Goal: Transaction & Acquisition: Book appointment/travel/reservation

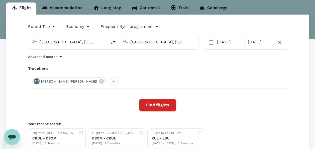
click at [166, 104] on button "Find flights" at bounding box center [157, 105] width 37 height 13
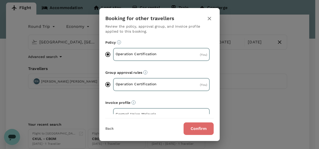
click at [195, 129] on button "Confirm" at bounding box center [199, 128] width 30 height 13
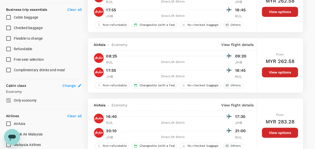
scroll to position [226, 0]
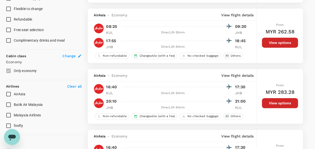
click at [29, 104] on span "Batik Air Malaysia" at bounding box center [28, 105] width 29 height 4
click at [14, 104] on input "Batik Air Malaysia" at bounding box center [8, 104] width 11 height 11
checkbox input "true"
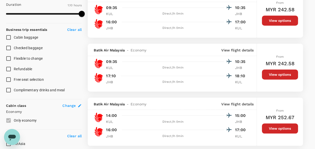
scroll to position [176, 0]
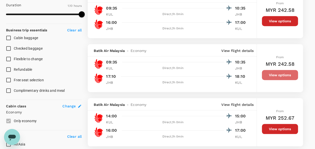
click at [271, 73] on button "View options" at bounding box center [280, 75] width 36 height 10
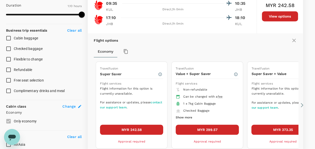
scroll to position [186, 0]
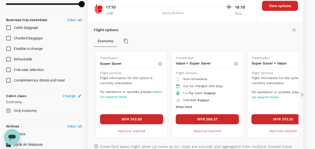
click at [210, 114] on button "MYR 299.57" at bounding box center [207, 119] width 63 height 10
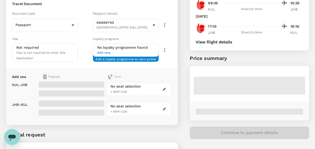
scroll to position [50, 0]
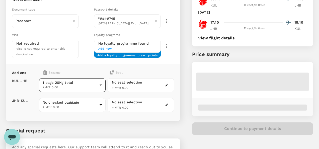
click at [96, 85] on body "Back to flight results Flight review Traveller(s) Traveller 1 : RN RAJESH VINAY…" at bounding box center [159, 70] width 319 height 240
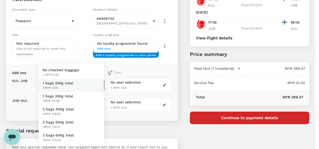
click at [132, 126] on div at bounding box center [159, 74] width 319 height 149
click at [97, 99] on body "Back to flight results Flight review Traveller(s) Traveller 1 : RN RAJESH VINAY…" at bounding box center [159, 70] width 319 height 240
click at [88, 107] on li "1 bags 20Kg total +MYR 106.18" at bounding box center [71, 111] width 65 height 13
type input "2 - 106.18"
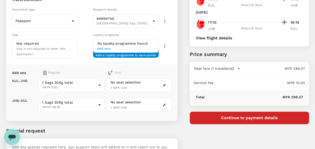
click at [121, 117] on div "Add ons Baggage Seat KUL - JHB JHB - KUL 1 bags 20Kg total +MYR 0.00 1 - 0 ​ 1 …" at bounding box center [92, 92] width 172 height 57
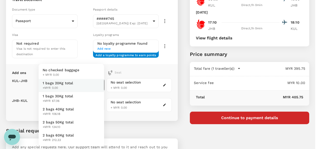
click at [99, 86] on body "Back to flight results Flight review Traveller(s) Traveller 1 : RN RAJESH VINAY…" at bounding box center [159, 70] width 319 height 240
click at [93, 86] on li "1 bags 20Kg total +MYR 0.00" at bounding box center [71, 85] width 65 height 13
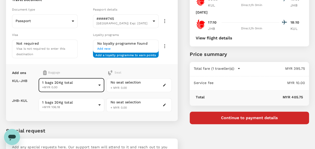
click at [127, 117] on div "Add ons Baggage Seat KUL - JHB JHB - KUL 1 bags 20Kg total +MYR 0.00 1 - 0 ​ 1 …" at bounding box center [92, 92] width 172 height 57
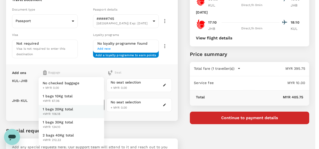
click at [91, 102] on body "Back to flight results Flight review Traveller(s) Traveller 1 : RN RAJESH VINAY…" at bounding box center [159, 70] width 319 height 240
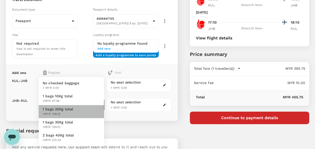
click at [86, 107] on li "1 bags 20Kg total +MYR 106.18" at bounding box center [71, 111] width 65 height 13
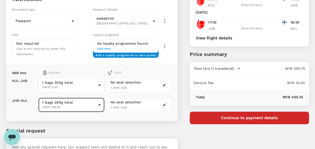
click at [129, 117] on div "Add ons Baggage Seat KUL - JHB JHB - KUL 1 bags 20Kg total +MYR 0.00 1 - 0 ​ 1 …" at bounding box center [92, 92] width 172 height 57
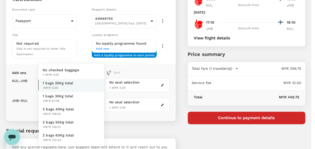
click at [72, 86] on body "Back to flight results Flight review Traveller(s) Traveller 1 : RN RAJESH VINAY…" at bounding box center [157, 70] width 315 height 240
click at [72, 86] on span "+MYR 0.00" at bounding box center [58, 88] width 31 height 5
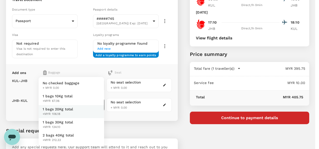
click at [82, 106] on body "Back to flight results Flight review Traveller(s) Traveller 1 : RN RAJESH VINAY…" at bounding box center [159, 70] width 319 height 240
click at [126, 126] on div at bounding box center [159, 74] width 319 height 149
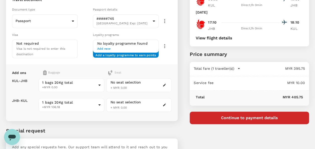
click at [132, 132] on p "Special request" at bounding box center [92, 131] width 172 height 8
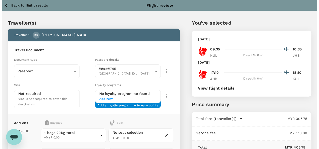
scroll to position [89, 0]
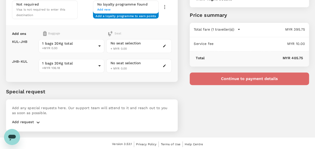
click at [241, 78] on button "Continue to payment details" at bounding box center [249, 78] width 119 height 13
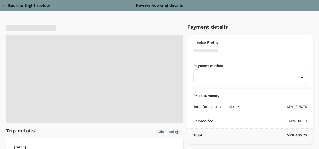
click at [241, 78] on body "Back to flight results Flight review Traveller(s) Traveller 1 : RN RAJESH VINAY…" at bounding box center [159, 31] width 319 height 240
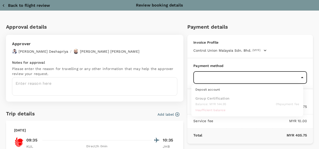
click at [246, 63] on div at bounding box center [159, 74] width 319 height 149
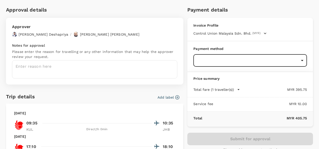
scroll to position [25, 0]
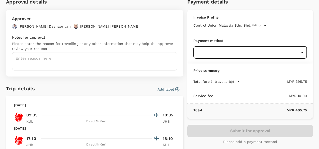
click at [232, 55] on body "Back to flight results Flight review Traveller(s) Traveller 1 : RN RAJESH VINAY…" at bounding box center [159, 31] width 319 height 240
click at [232, 55] on div at bounding box center [159, 74] width 319 height 149
drag, startPoint x: 222, startPoint y: 51, endPoint x: 225, endPoint y: 54, distance: 3.5
click at [225, 54] on body "Back to flight results Flight review Traveller(s) Traveller 1 : RN RAJESH VINAY…" at bounding box center [159, 31] width 319 height 240
click at [226, 57] on div at bounding box center [159, 74] width 319 height 149
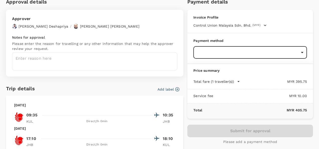
click at [227, 57] on body "Back to flight results Flight review Traveller(s) Traveller 1 : RN RAJESH VINAY…" at bounding box center [159, 31] width 319 height 240
click at [231, 53] on div at bounding box center [159, 74] width 319 height 149
click at [235, 49] on body "Back to flight results Flight review Traveller(s) Traveller 1 : RN RAJESH VINAY…" at bounding box center [159, 31] width 319 height 240
click at [249, 50] on div at bounding box center [159, 74] width 319 height 149
click at [259, 50] on body "Back to flight results Flight review Traveller(s) Traveller 1 : RN RAJESH VINAY…" at bounding box center [159, 31] width 319 height 240
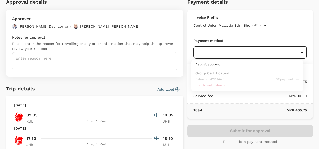
click at [259, 50] on div at bounding box center [159, 74] width 319 height 149
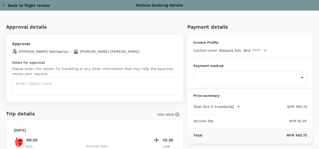
click at [4, 7] on icon "button" at bounding box center [3, 5] width 5 height 5
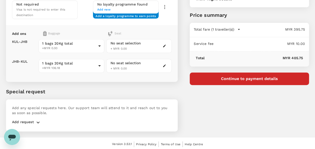
click at [242, 78] on button "Continue to payment details" at bounding box center [249, 78] width 119 height 13
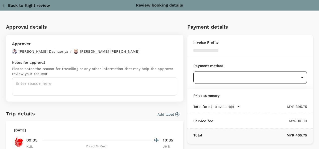
click at [222, 73] on body "Back to flight results Flight review Traveller(s) Traveller 1 : RN RAJESH VINAY…" at bounding box center [159, 31] width 319 height 240
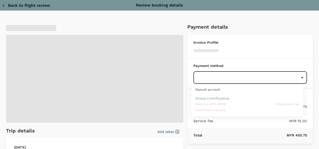
type input "9e254831-a140-43d4-90d9-f4bdc71b84d3"
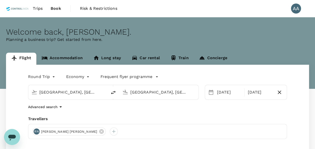
click at [15, 133] on icon "Open messaging window" at bounding box center [12, 136] width 9 height 9
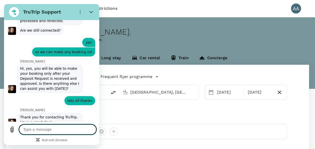
type textarea "x"
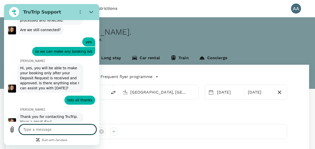
click at [48, 131] on textarea at bounding box center [57, 129] width 77 height 10
type textarea "h"
type textarea "x"
type textarea "hi"
type textarea "x"
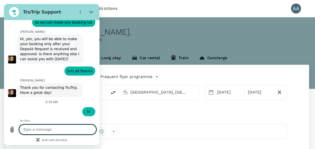
scroll to position [2923, 0]
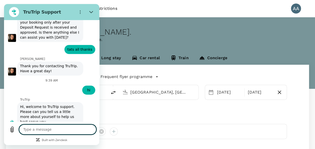
click at [66, 130] on textarea at bounding box center [57, 129] width 77 height 10
type textarea "x"
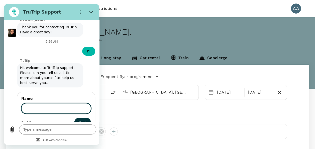
scroll to position [2983, 0]
click at [53, 103] on input "Name" at bounding box center [56, 108] width 70 height 11
type input "ANURATHA A/P MARIAPPAN"
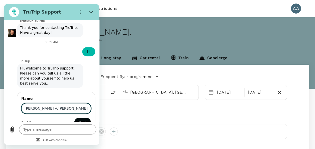
click at [74, 118] on button "Next" at bounding box center [82, 123] width 17 height 10
type textarea "x"
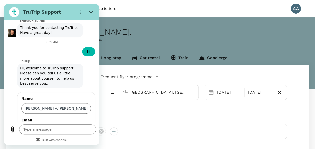
scroll to position [3005, 0]
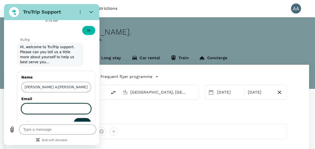
click at [52, 103] on input "Email" at bounding box center [56, 108] width 70 height 11
type input "[EMAIL_ADDRESS][DOMAIN_NAME]"
click at [81, 120] on span "Send" at bounding box center [82, 123] width 9 height 6
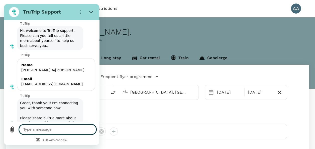
scroll to position [3022, 0]
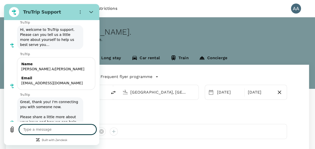
click at [63, 129] on textarea at bounding box center [57, 129] width 77 height 10
type textarea "x"
type textarea "h"
type textarea "x"
type textarea "he"
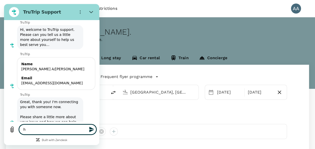
type textarea "x"
type textarea "hel"
type textarea "x"
type textarea "hell"
type textarea "x"
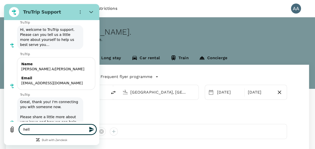
type textarea "hello"
type textarea "x"
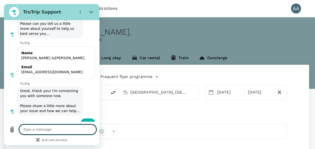
scroll to position [3034, 0]
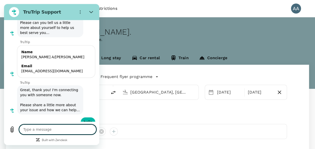
type textarea "x"
click at [44, 125] on textarea at bounding box center [57, 129] width 77 height 10
click at [45, 129] on textarea at bounding box center [57, 129] width 77 height 10
type textarea "h"
type textarea "x"
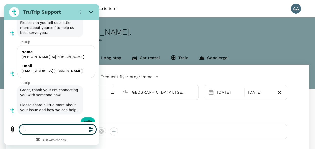
type textarea "he"
type textarea "x"
type textarea "hel"
type textarea "x"
type textarea "hell"
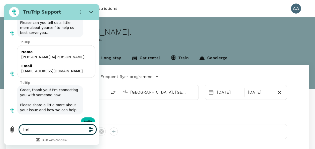
type textarea "x"
type textarea "hello"
type textarea "x"
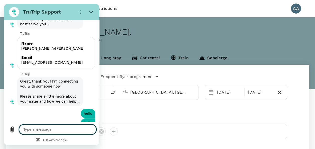
scroll to position [3043, 0]
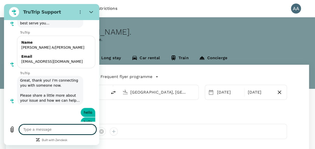
type textarea "x"
click at [50, 128] on textarea at bounding box center [57, 129] width 77 height 10
type textarea "h"
type textarea "x"
type textarea "hwe"
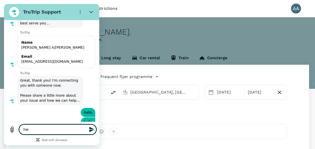
type textarea "x"
type textarea "hwel"
type textarea "x"
type textarea "hwell"
type textarea "x"
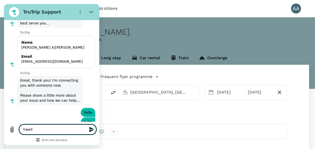
type textarea "hwello"
type textarea "x"
type textarea "hwello"
type textarea "x"
type textarea "hwello"
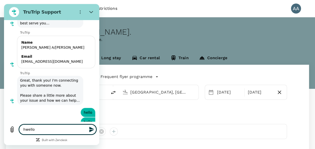
type textarea "x"
type textarea "hwell"
type textarea "x"
type textarea "hwel"
type textarea "x"
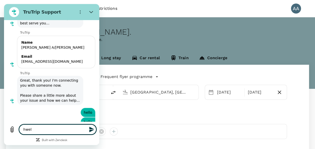
type textarea "hwe"
type textarea "x"
type textarea "hw"
type textarea "x"
type textarea "h"
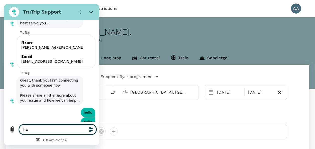
type textarea "x"
type textarea "he"
type textarea "x"
type textarea "he;"
type textarea "x"
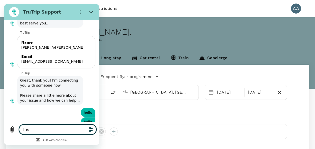
type textarea "he;;"
type textarea "x"
type textarea "he;"
type textarea "x"
type textarea "he"
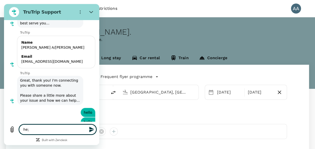
type textarea "x"
type textarea "hel"
type textarea "x"
type textarea "hell"
type textarea "x"
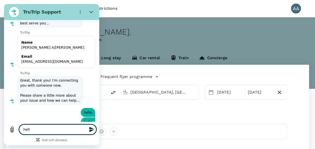
type textarea "helli"
type textarea "x"
type textarea "hellii"
type textarea "x"
type textarea "helli"
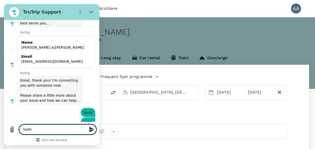
type textarea "x"
type textarea "hell"
type textarea "x"
type textarea "hel"
type textarea "x"
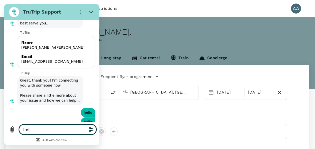
type textarea "helo"
type textarea "x"
type textarea "heloo"
type textarea "x"
type textarea "helooo"
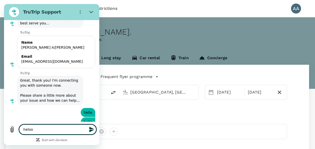
type textarea "x"
type textarea "heloooo"
type textarea "x"
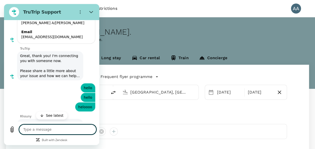
scroll to position [3075, 0]
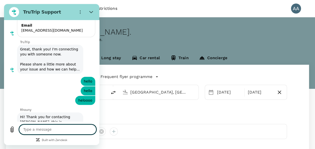
type textarea "x"
click at [60, 129] on textarea at bounding box center [57, 129] width 77 height 10
type textarea "h"
type textarea "x"
type textarea "hi"
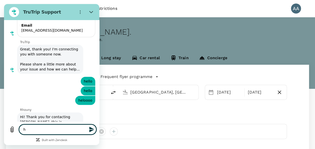
type textarea "x"
type textarea "hi"
type textarea "x"
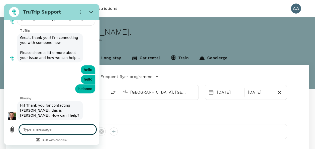
type textarea "x"
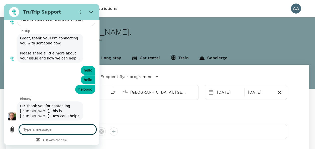
type textarea "n"
type textarea "x"
type textarea "ne"
type textarea "x"
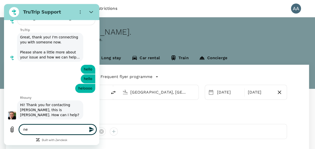
type textarea "nee"
type textarea "x"
type textarea "ne"
type textarea "x"
type textarea "n"
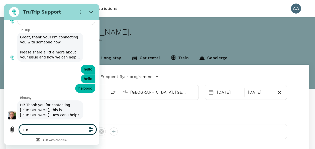
type textarea "x"
type textarea "w"
type textarea "x"
type textarea "wa"
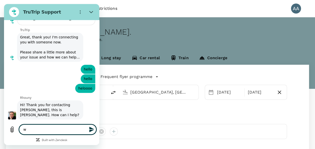
type textarea "x"
type textarea "wan"
type textarea "x"
type textarea "wann"
type textarea "x"
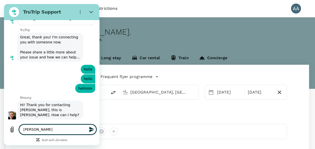
type textarea "wanna"
type textarea "x"
type textarea "wanna"
type textarea "x"
type textarea "wanna t"
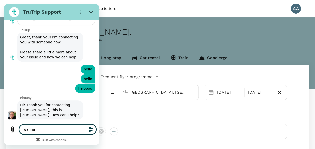
type textarea "x"
type textarea "wanna ti"
type textarea "x"
type textarea "wanna ti"
type textarea "x"
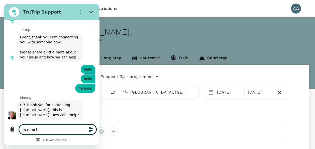
type textarea "wanna ti"
type textarea "x"
type textarea "wanna t"
type textarea "x"
type textarea "wanna to"
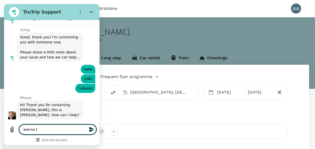
type textarea "x"
type textarea "wanna to"
type textarea "x"
type textarea "wanna to c"
type textarea "x"
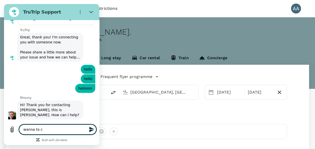
type textarea "wanna to ch"
type textarea "x"
type textarea "wanna to che"
type textarea "x"
type textarea "wanna to chec"
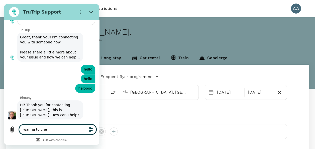
type textarea "x"
type textarea "wanna to check"
type textarea "x"
type textarea "wanna to check"
type textarea "x"
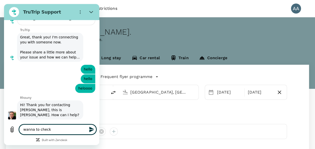
type textarea "wanna to check t"
type textarea "x"
type textarea "wanna to check th"
type textarea "x"
type textarea "wanna to check the"
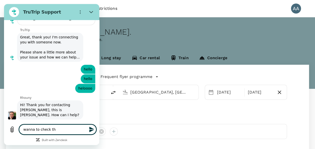
type textarea "x"
type textarea "wanna to check the"
type textarea "x"
type textarea "wanna to check the o"
type textarea "x"
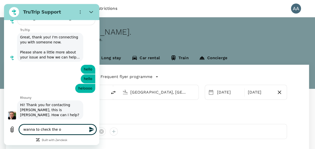
type textarea "wanna to check the oa"
type textarea "x"
type textarea "wanna to check the oay"
type textarea "x"
type textarea "wanna to check the oaym"
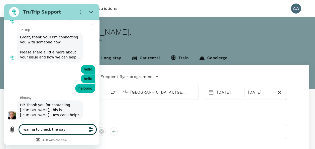
type textarea "x"
type textarea "wanna to check the oayme"
type textarea "x"
type textarea "wanna to check the oaym"
type textarea "x"
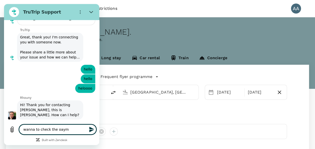
type textarea "wanna to check the oay"
type textarea "x"
type textarea "wanna to check the oa"
type textarea "x"
type textarea "wanna to check the o"
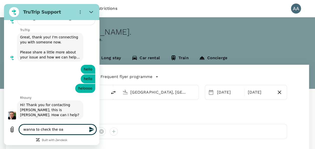
type textarea "x"
type textarea "wanna to check the"
type textarea "x"
type textarea "wanna to check the p"
type textarea "x"
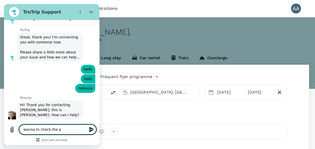
type textarea "wanna to check the pa"
type textarea "x"
type textarea "wanna to check the pay"
type textarea "x"
type textarea "wanna to check the paym"
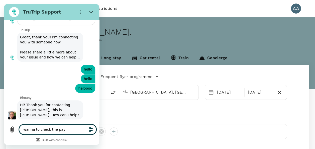
type textarea "x"
type textarea "wanna to check the paymn"
type textarea "x"
type textarea "wanna to check the paymne"
type textarea "x"
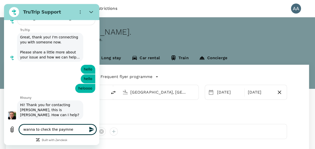
type textarea "wanna to check the paymnet"
type textarea "x"
type textarea "wanna to check the paymnet"
type textarea "x"
type textarea "wanna to check the paymnet"
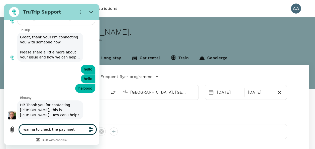
type textarea "x"
type textarea "wanna to check the paymne"
type textarea "x"
type textarea "wanna to check the paymn"
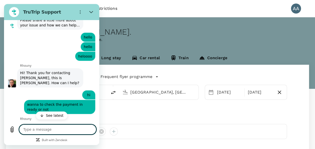
scroll to position [3132, 0]
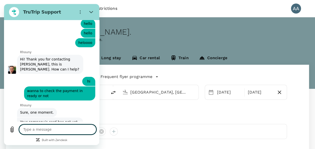
click at [80, 130] on textarea at bounding box center [57, 129] width 77 height 10
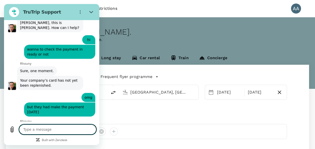
scroll to position [3180, 0]
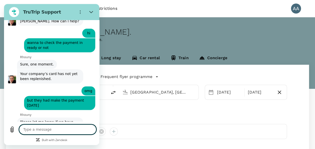
click at [86, 131] on textarea at bounding box center [57, 129] width 77 height 10
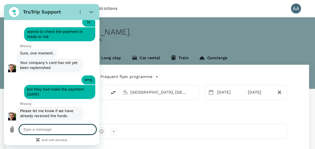
scroll to position [3192, 0]
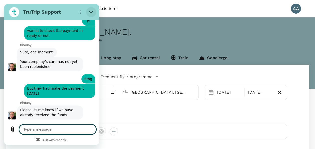
click at [92, 9] on button "Close" at bounding box center [91, 12] width 10 height 10
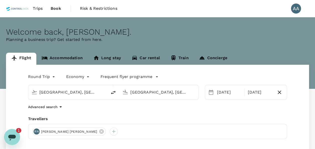
scroll to position [0, 0]
drag, startPoint x: 14, startPoint y: 137, endPoint x: 15, endPoint y: 255, distance: 117.6
click at [14, 137] on icon "Open messaging window, 1 unread message" at bounding box center [12, 138] width 8 height 6
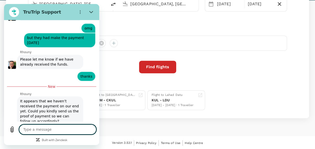
scroll to position [3247, 0]
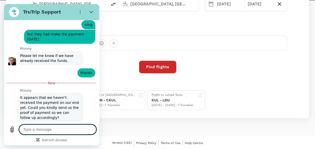
click at [44, 129] on textarea at bounding box center [57, 129] width 77 height 10
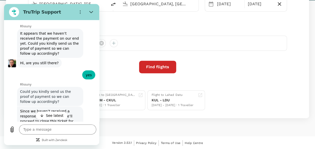
scroll to position [3320, 0]
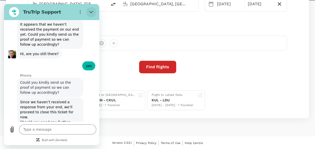
click at [92, 12] on icon "Close" at bounding box center [91, 12] width 4 height 2
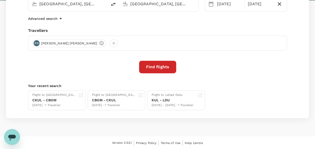
click at [156, 63] on button "Find flights" at bounding box center [157, 67] width 37 height 13
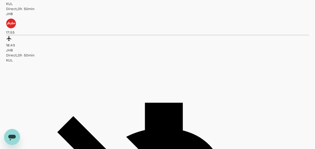
scroll to position [251, 0]
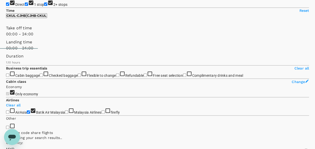
scroll to position [125, 0]
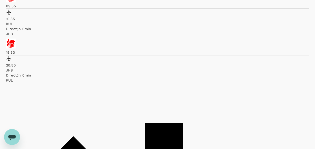
scroll to position [304, 0]
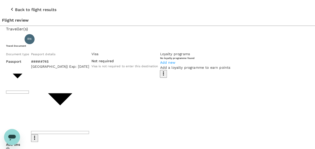
click at [9, 6] on icon "button" at bounding box center [12, 9] width 6 height 6
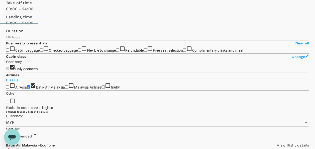
scroll to position [176, 0]
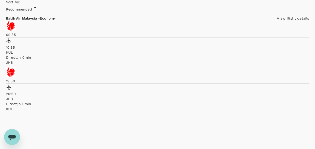
scroll to position [259, 0]
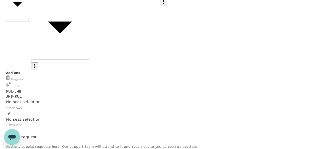
scroll to position [75, 0]
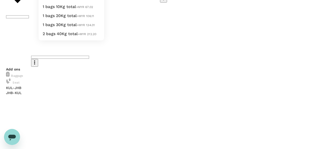
click at [72, 18] on span "1 bags 20Kg total" at bounding box center [60, 15] width 34 height 5
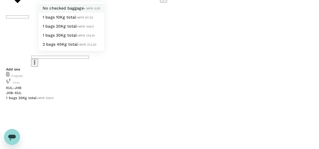
click at [74, 31] on li "1 bags 20Kg total +MYR 106.11" at bounding box center [71, 26] width 65 height 9
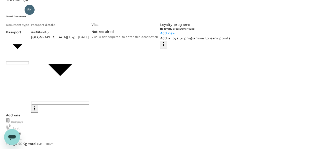
scroll to position [0, 0]
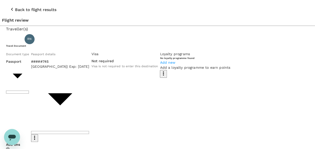
click at [9, 6] on icon "button" at bounding box center [12, 9] width 6 height 6
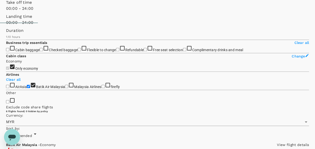
scroll to position [150, 0]
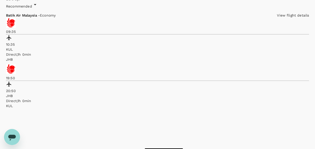
scroll to position [259, 0]
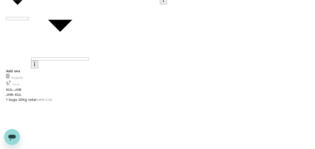
scroll to position [75, 0]
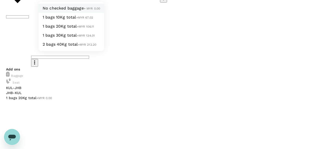
click at [69, 29] on span "1 bags 20Kg total" at bounding box center [60, 26] width 34 height 5
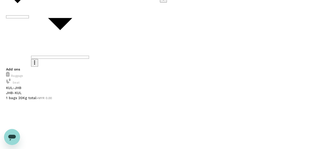
paste textarea "Auditor : Rajesh Naik (CU India) Audit Date : 15th & 16th Oct 2025 Program : GM…"
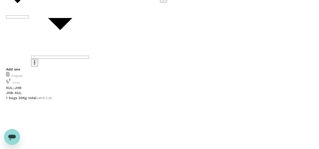
scroll to position [75, 0]
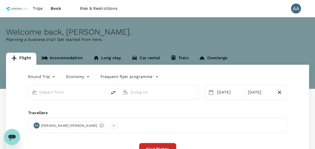
type input "[GEOGRAPHIC_DATA], [GEOGRAPHIC_DATA] (any)"
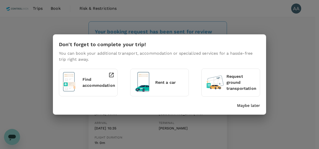
click at [246, 107] on p "Maybe later" at bounding box center [248, 106] width 23 height 6
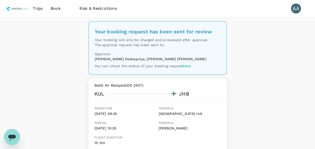
click at [53, 11] on span "Book" at bounding box center [56, 9] width 10 height 6
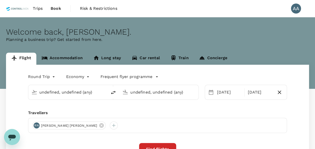
type input "[GEOGRAPHIC_DATA], [GEOGRAPHIC_DATA] (any)"
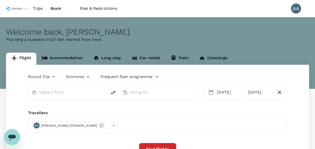
type input "[GEOGRAPHIC_DATA], [GEOGRAPHIC_DATA] (any)"
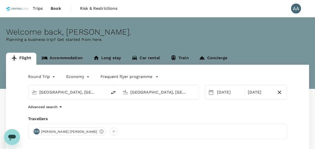
click at [52, 79] on body "Trips Book Risk & Restrictions AA Welcome back , Anuratha . Planning a business…" at bounding box center [157, 119] width 315 height 238
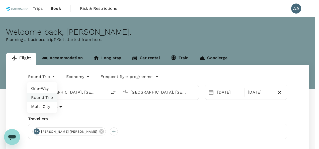
click at [48, 88] on li "One-Way" at bounding box center [42, 88] width 30 height 9
type input "oneway"
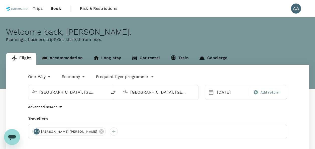
click at [81, 91] on input "[GEOGRAPHIC_DATA], [GEOGRAPHIC_DATA] (any)" at bounding box center [67, 92] width 57 height 8
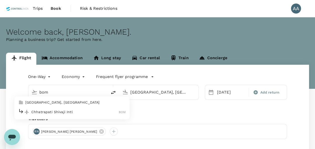
click at [70, 105] on li "Mumbai, India" at bounding box center [71, 103] width 115 height 8
type input "[GEOGRAPHIC_DATA], [GEOGRAPHIC_DATA] (any)"
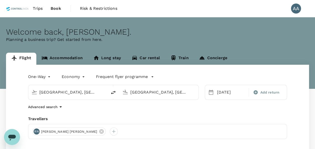
click at [146, 91] on input "Johor Bahru, Malaysia (any)" at bounding box center [158, 92] width 57 height 8
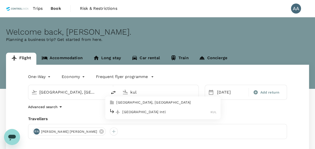
click at [133, 103] on p "Kuala Lumpur, Malaysia" at bounding box center [166, 102] width 100 height 5
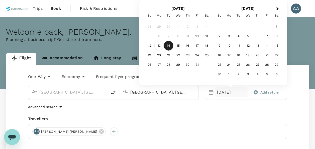
type input "[GEOGRAPHIC_DATA], [GEOGRAPHIC_DATA] (any)"
click at [161, 46] on div "13" at bounding box center [160, 46] width 10 height 10
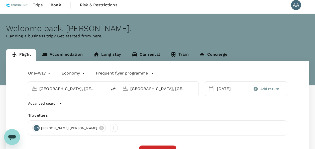
scroll to position [25, 0]
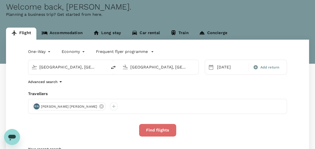
click at [157, 129] on button "Find flights" at bounding box center [157, 130] width 37 height 13
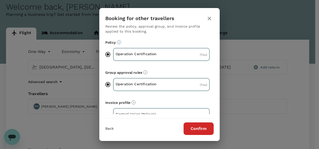
click at [194, 128] on button "Confirm" at bounding box center [199, 128] width 30 height 13
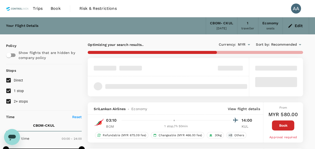
type input "1645"
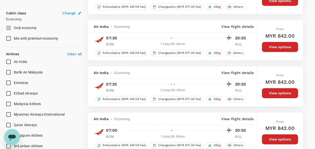
scroll to position [276, 0]
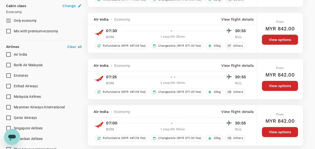
click at [27, 95] on span "Malaysia Airlines" at bounding box center [27, 97] width 27 height 4
click at [14, 95] on input "Malaysia Airlines" at bounding box center [8, 96] width 11 height 11
checkbox input "true"
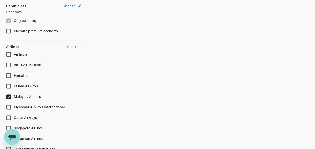
type input "1950"
checkbox input "false"
checkbox input "true"
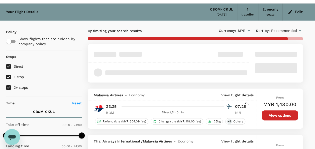
scroll to position [0, 0]
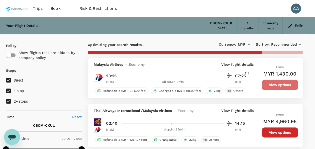
click at [275, 84] on button "View options" at bounding box center [280, 85] width 36 height 10
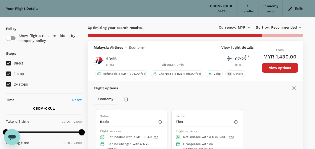
scroll to position [58, 0]
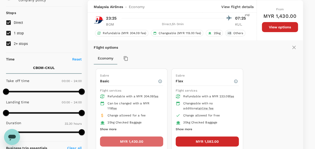
click at [131, 142] on button "MYR 1,430.00" at bounding box center [131, 141] width 63 height 10
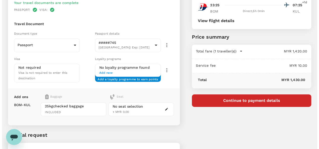
scroll to position [75, 0]
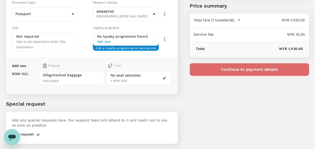
click at [229, 71] on button "Continue to payment details" at bounding box center [249, 69] width 119 height 13
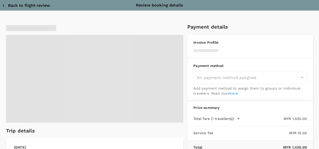
type input "9e254831-a140-43d4-90d9-f4bdc71b84d3"
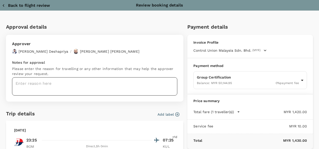
click at [90, 84] on textarea at bounding box center [94, 86] width 165 height 18
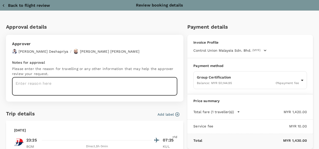
paste textarea "Auditor : [PERSON_NAME] (CU [GEOGRAPHIC_DATA]) Audit Date : [DATE] & [DATE] Pro…"
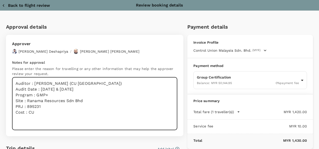
click at [24, 118] on textarea "Auditor : [PERSON_NAME] (CU [GEOGRAPHIC_DATA]) Audit Date : [DATE] & [DATE] Pro…" at bounding box center [94, 103] width 165 height 53
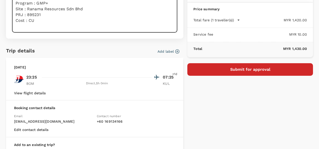
scroll to position [92, 0]
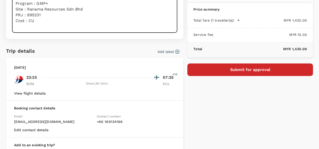
type textarea "Auditor : [PERSON_NAME] (CU [GEOGRAPHIC_DATA]) Audit Date : [DATE] & [DATE] Pro…"
click at [218, 71] on button "Submit for approval" at bounding box center [250, 69] width 126 height 13
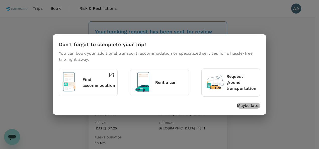
click at [247, 106] on p "Maybe later" at bounding box center [248, 106] width 23 height 6
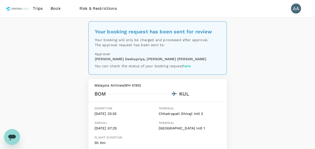
click at [57, 6] on span "Book" at bounding box center [56, 9] width 10 height 6
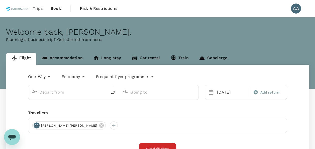
type input "[GEOGRAPHIC_DATA], [GEOGRAPHIC_DATA] (any)"
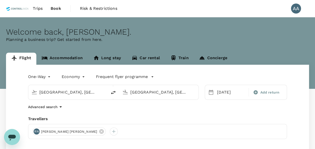
click at [112, 94] on icon "delete" at bounding box center [113, 93] width 6 height 6
type input "[GEOGRAPHIC_DATA], [GEOGRAPHIC_DATA] (any)"
click at [228, 89] on div "[DATE]" at bounding box center [231, 92] width 33 height 10
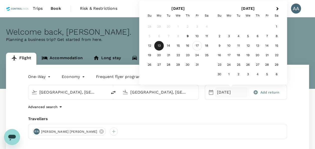
click at [195, 45] on div "17" at bounding box center [198, 46] width 10 height 10
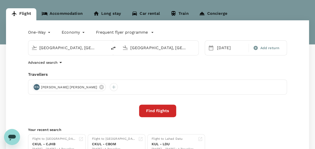
scroll to position [50, 0]
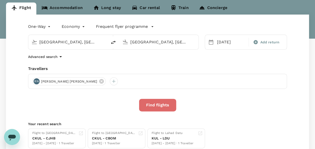
click at [155, 105] on button "Find flights" at bounding box center [157, 105] width 37 height 13
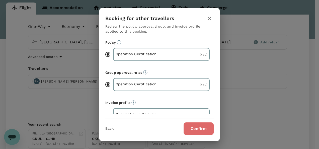
click at [195, 130] on button "Confirm" at bounding box center [199, 128] width 30 height 13
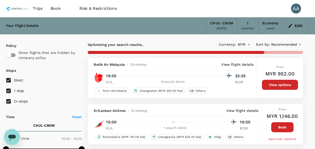
type input "2085"
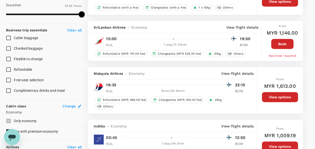
scroll to position [351, 0]
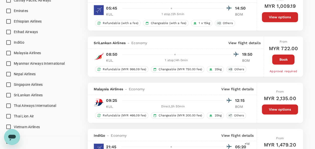
click at [8, 94] on input "SriLankan Airlines" at bounding box center [8, 95] width 11 height 11
checkbox input "true"
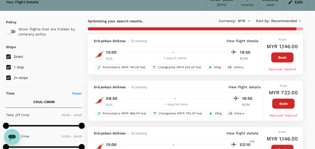
scroll to position [0, 0]
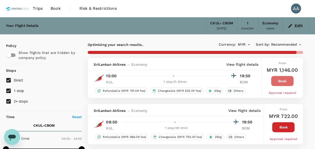
click at [274, 79] on button "Book" at bounding box center [282, 81] width 22 height 10
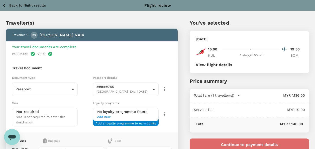
click at [245, 142] on button "Continue to payment details" at bounding box center [249, 144] width 119 height 13
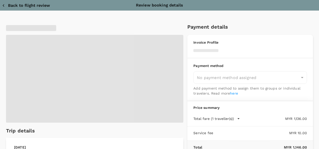
type input "9e254831-a140-43d4-90d9-f4bdc71b84d3"
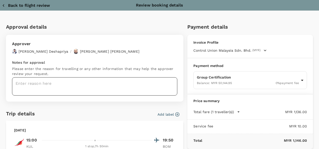
click at [58, 88] on textarea at bounding box center [94, 86] width 165 height 18
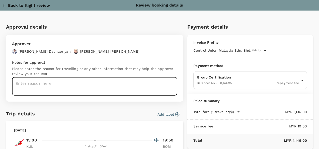
paste textarea "Auditor : Rajesh Naik (CU India) Audit Date : 15th & 16th Oct 2025 Program : GM…"
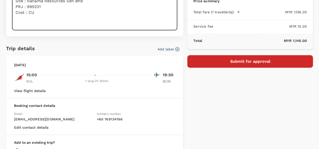
scroll to position [100, 0]
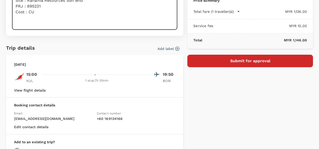
type textarea "Auditor : Rajesh Naik (CU India) Audit Date : 15th & 16th Oct 2025 Program : GM…"
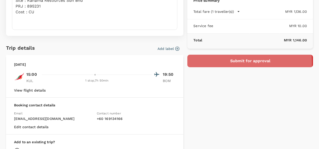
click at [225, 62] on button "Submit for approval" at bounding box center [250, 61] width 126 height 13
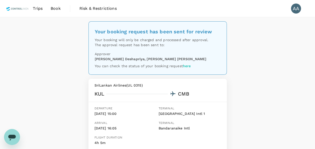
click at [51, 10] on span "Book" at bounding box center [56, 9] width 10 height 6
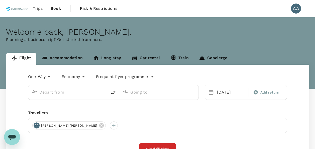
type input "[GEOGRAPHIC_DATA], [GEOGRAPHIC_DATA] (any)"
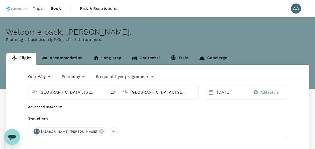
click at [57, 5] on link "Book" at bounding box center [56, 8] width 19 height 17
click at [59, 55] on link "Accommodation" at bounding box center [62, 59] width 52 height 12
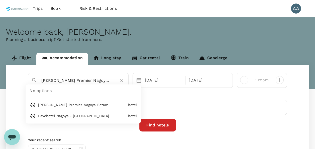
click at [105, 81] on input "[PERSON_NAME] Premier Nagoya Batam" at bounding box center [76, 80] width 70 height 8
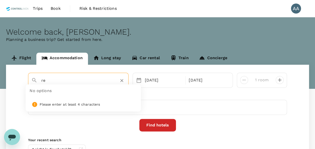
type input "r"
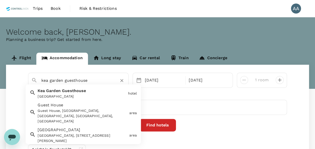
click at [99, 92] on div "[GEOGRAPHIC_DATA] Guesthouse" at bounding box center [81, 92] width 90 height 13
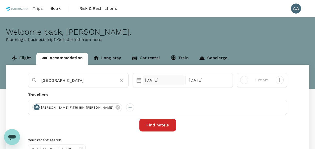
type input "[GEOGRAPHIC_DATA]"
click at [155, 76] on div "17 Oct" at bounding box center [164, 80] width 42 height 10
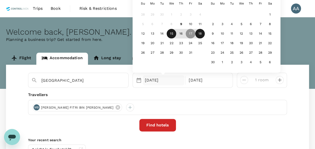
click at [172, 35] on div "15" at bounding box center [172, 34] width 10 height 10
click at [198, 32] on div "18" at bounding box center [200, 34] width 10 height 10
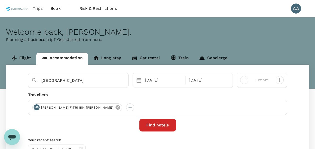
click at [115, 106] on icon at bounding box center [117, 107] width 5 height 5
click at [37, 106] on div at bounding box center [36, 107] width 8 height 8
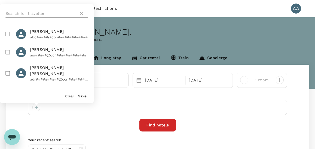
click at [56, 14] on input "text" at bounding box center [41, 14] width 71 height 8
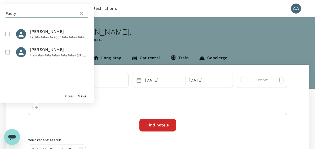
type input "Fadly"
click at [7, 33] on input "checkbox" at bounding box center [8, 34] width 11 height 11
checkbox input "true"
click at [83, 96] on button "Save" at bounding box center [82, 96] width 8 height 4
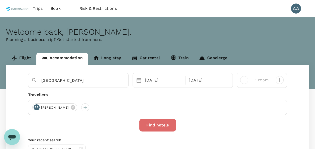
click at [158, 130] on button "Find hotels" at bounding box center [157, 125] width 37 height 13
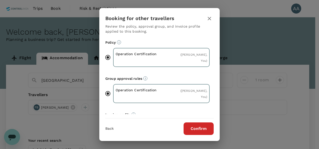
click at [201, 128] on button "Confirm" at bounding box center [199, 128] width 30 height 13
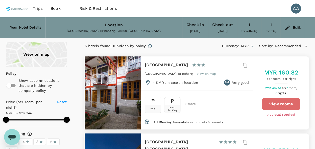
click at [274, 98] on button "View rooms" at bounding box center [281, 104] width 38 height 13
type input "344"
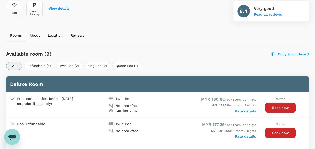
scroll to position [249, 0]
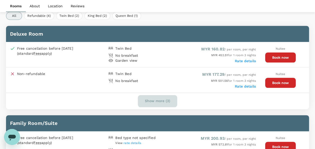
click at [160, 98] on button "Show more (3)" at bounding box center [157, 101] width 39 height 12
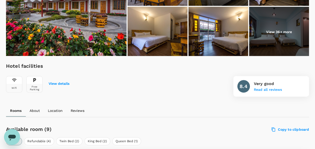
scroll to position [224, 0]
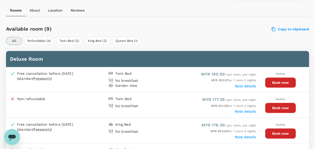
click at [272, 82] on button "Book now" at bounding box center [280, 83] width 31 height 10
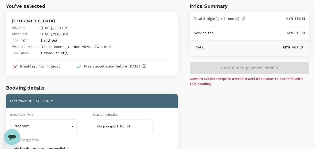
scroll to position [75, 0]
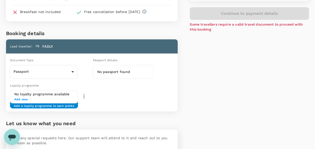
click at [127, 70] on h6 "No passport found" at bounding box center [123, 72] width 52 height 6
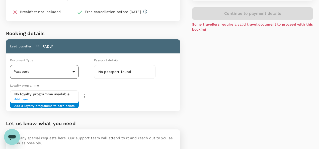
click at [68, 72] on body "Back to hotel details Review selection You've selected Kea Garden Guesthouse Ch…" at bounding box center [159, 60] width 319 height 271
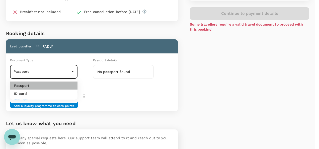
click at [46, 87] on li "Passport" at bounding box center [43, 86] width 67 height 8
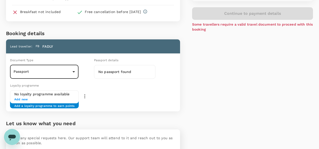
click at [64, 71] on body "Back to hotel details Review selection You've selected Kea Garden Guesthouse Ch…" at bounding box center [159, 60] width 319 height 271
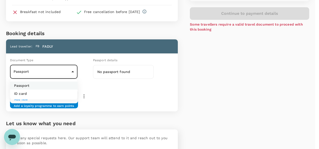
click at [50, 93] on li "ID card" at bounding box center [43, 94] width 67 height 8
type input "Id card"
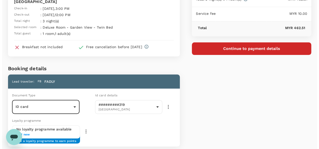
scroll to position [0, 0]
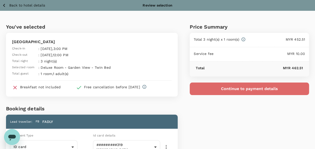
click at [209, 87] on button "Continue to payment details" at bounding box center [249, 89] width 119 height 13
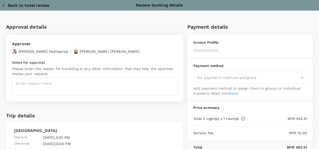
type input "9e254831-a140-43d4-90d9-f4bdc71b84d3"
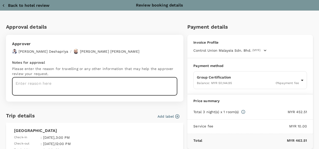
click at [87, 85] on textarea at bounding box center [94, 86] width 165 height 18
click at [47, 89] on textarea "Auditor : Fadly Site :" at bounding box center [94, 86] width 165 height 18
paste textarea "Grassland Product Sdn Bhd"
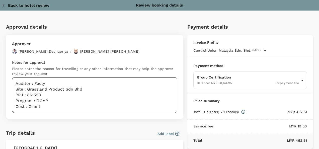
click at [47, 107] on textarea "Auditor : Fadly Site : Grassland Product Sdn Bhd PRJ : 861590 Program : GGAP Co…" at bounding box center [94, 95] width 165 height 36
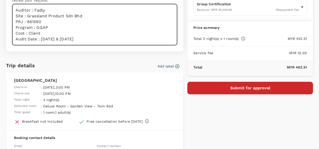
scroll to position [75, 0]
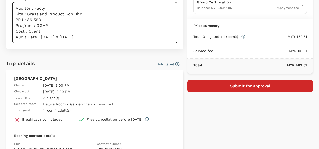
type textarea "Auditor : Fadly Site : Grassland Product Sdn Bhd PRJ : 861590 Program : GGAP Co…"
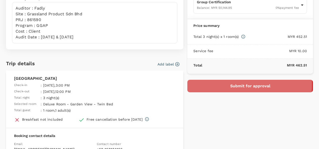
click at [210, 84] on button "Submit for approval" at bounding box center [250, 86] width 126 height 13
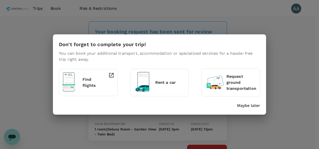
click at [249, 105] on p "Maybe later" at bounding box center [248, 106] width 23 height 6
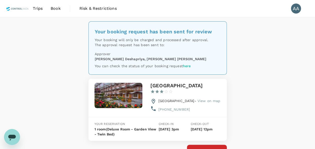
click at [59, 8] on span "Book" at bounding box center [56, 9] width 10 height 6
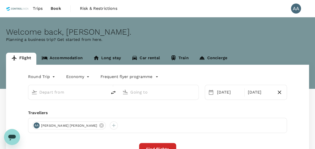
type input "oneway"
type input "[GEOGRAPHIC_DATA], [GEOGRAPHIC_DATA] (any)"
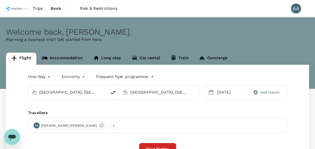
click at [60, 56] on link "Accommodation" at bounding box center [62, 59] width 52 height 12
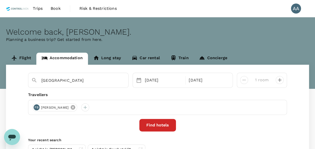
click at [75, 106] on icon at bounding box center [73, 107] width 5 height 5
click at [37, 108] on div at bounding box center [36, 107] width 8 height 8
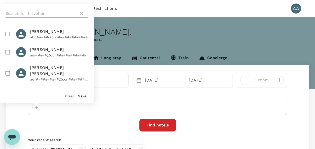
click at [63, 17] on input "text" at bounding box center [41, 14] width 71 height 8
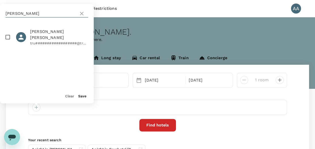
type input "[PERSON_NAME]"
click at [8, 35] on input "checkbox" at bounding box center [8, 37] width 11 height 11
checkbox input "true"
click at [81, 99] on div "Clear Save" at bounding box center [45, 93] width 98 height 19
click at [81, 97] on button "Save" at bounding box center [82, 96] width 8 height 4
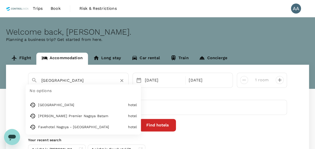
click at [101, 81] on input "[GEOGRAPHIC_DATA]" at bounding box center [76, 80] width 70 height 8
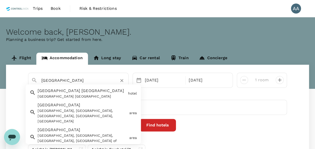
drag, startPoint x: 97, startPoint y: 82, endPoint x: 27, endPoint y: 71, distance: 71.5
click at [25, 72] on div "[GEOGRAPHIC_DATA] [GEOGRAPHIC_DATA] [GEOGRAPHIC_DATA] [GEOGRAPHIC_DATA] [GEOGRA…" at bounding box center [157, 116] width 303 height 103
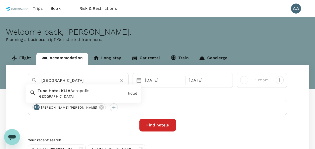
click at [96, 96] on div "[GEOGRAPHIC_DATA]" at bounding box center [82, 96] width 88 height 5
type input "[GEOGRAPHIC_DATA]"
click at [148, 79] on div "[DATE]" at bounding box center [164, 80] width 42 height 10
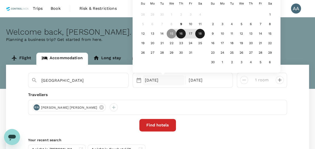
click at [182, 34] on div "16" at bounding box center [181, 34] width 10 height 10
click at [192, 34] on div "17" at bounding box center [191, 34] width 10 height 10
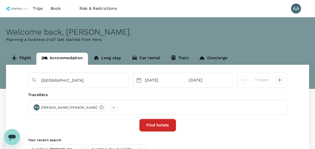
click at [217, 120] on div "Find hotels" at bounding box center [157, 125] width 259 height 13
click at [159, 125] on button "Find hotels" at bounding box center [157, 125] width 37 height 13
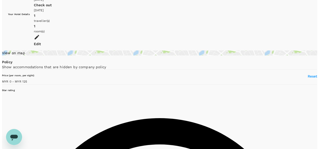
scroll to position [25, 0]
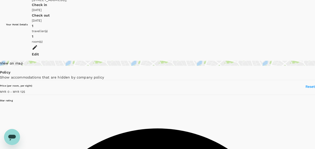
type input "124"
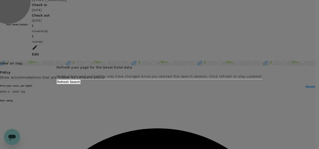
click at [81, 84] on button "Refresh Search" at bounding box center [68, 82] width 24 height 5
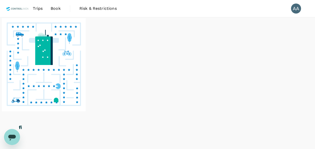
click at [41, 10] on span "Trips" at bounding box center [38, 9] width 10 height 6
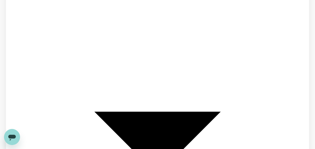
scroll to position [1420, 0]
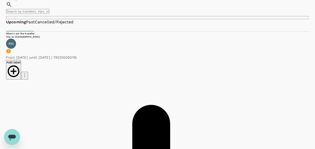
scroll to position [50, 0]
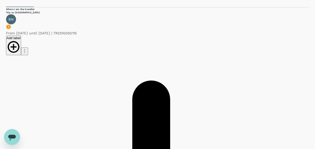
drag, startPoint x: 94, startPoint y: 52, endPoint x: 125, endPoint y: 55, distance: 31.0
copy span "A20251009134917"
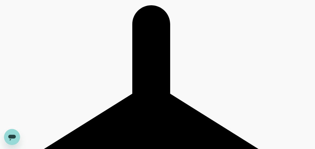
scroll to position [150, 0]
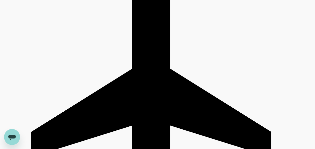
drag, startPoint x: 105, startPoint y: 77, endPoint x: 139, endPoint y: 78, distance: 34.9
copy span "A20251009318097"
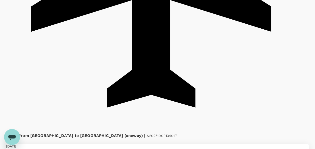
scroll to position [301, 0]
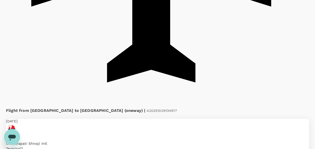
drag, startPoint x: 72, startPoint y: 38, endPoint x: 101, endPoint y: 41, distance: 29.7
copy div "TR2510099690 Add label"
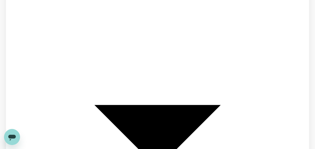
scroll to position [552, 0]
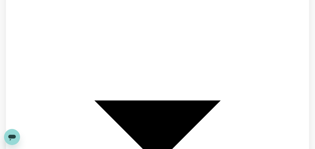
drag, startPoint x: 72, startPoint y: 56, endPoint x: 99, endPoint y: 56, distance: 27.3
copy div "TR2510099955 Add label"
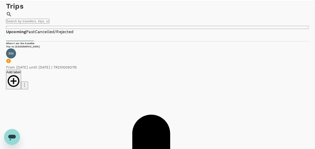
scroll to position [0, 0]
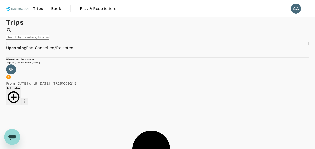
click at [37, 7] on span "Trips" at bounding box center [38, 9] width 10 height 6
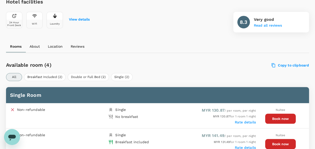
scroll to position [224, 0]
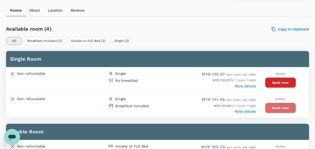
click at [280, 106] on button "Book now" at bounding box center [280, 108] width 31 height 10
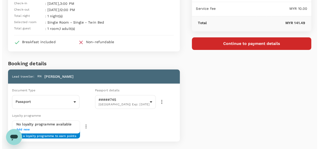
scroll to position [20, 0]
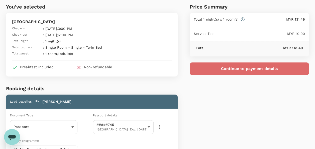
click at [234, 67] on button "Continue to payment details" at bounding box center [249, 68] width 119 height 13
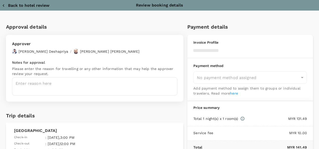
type input "9e254831-a140-43d4-90d9-f4bdc71b84d3"
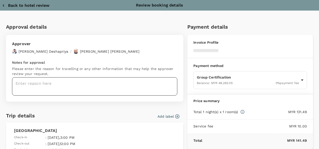
click at [63, 83] on textarea at bounding box center [94, 86] width 165 height 18
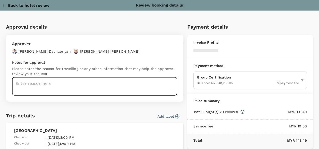
paste textarea "Grassland Product Sdn Bhd"
type textarea "Grassland Product Sdn Bhd"
drag, startPoint x: 99, startPoint y: 83, endPoint x: 16, endPoint y: 45, distance: 91.9
click at [0, 43] on html "Back to hotel details Review selection You've selected [GEOGRAPHIC_DATA] Aeropo…" at bounding box center [159, 115] width 319 height 271
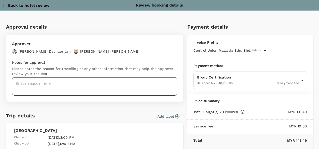
click at [108, 81] on textarea at bounding box center [94, 86] width 165 height 18
click at [54, 88] on textarea "Auditor : [PERSON_NAME] (CU [GEOGRAPHIC_DATA]) Site :" at bounding box center [94, 86] width 165 height 18
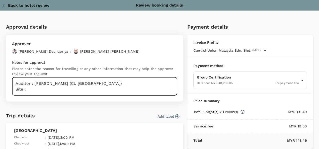
paste textarea "Ranama Resources Sdn Bhd"
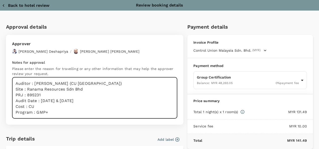
drag, startPoint x: 50, startPoint y: 116, endPoint x: -1, endPoint y: 74, distance: 66.2
click at [0, 74] on html "Back to hotel details Review selection You've selected [GEOGRAPHIC_DATA] Aeropo…" at bounding box center [159, 115] width 319 height 271
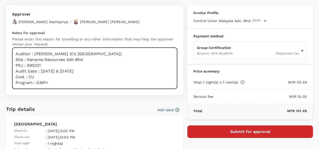
scroll to position [75, 0]
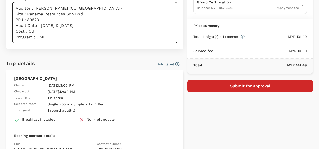
type textarea "Auditor : [PERSON_NAME] (CU [GEOGRAPHIC_DATA]) Site : Ranama Resources Sdn Bhd …"
click at [227, 87] on button "Submit for approval" at bounding box center [250, 86] width 126 height 13
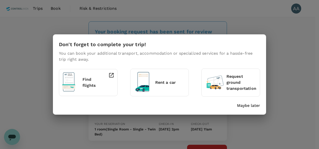
click at [244, 105] on p "Maybe later" at bounding box center [248, 106] width 23 height 6
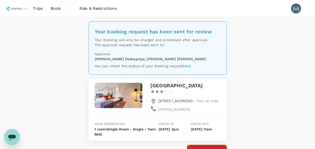
click at [60, 10] on link "Book" at bounding box center [56, 8] width 18 height 17
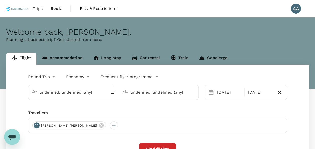
type input "[GEOGRAPHIC_DATA], [GEOGRAPHIC_DATA] (any)"
type input "oneway"
type input "[GEOGRAPHIC_DATA], [GEOGRAPHIC_DATA] (any)"
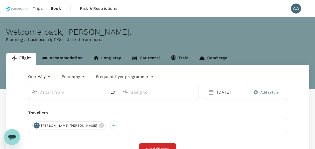
type input "[GEOGRAPHIC_DATA], [GEOGRAPHIC_DATA] (any)"
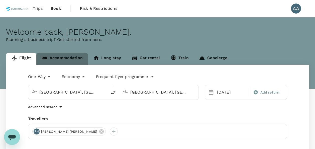
click at [66, 57] on link "Accommodation" at bounding box center [62, 59] width 52 height 12
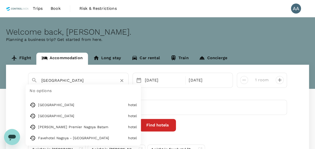
drag, startPoint x: 107, startPoint y: 82, endPoint x: 0, endPoint y: 72, distance: 107.3
click at [0, 72] on html "Trips Book Risk & Restrictions AA Welcome back , [PERSON_NAME] . Planning a bus…" at bounding box center [157, 99] width 315 height 199
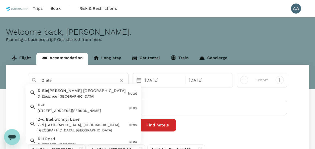
click at [97, 93] on div "D Ele [PERSON_NAME] [GEOGRAPHIC_DATA] [GEOGRAPHIC_DATA]" at bounding box center [81, 92] width 90 height 13
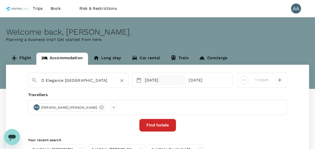
type input "D Elegance [GEOGRAPHIC_DATA]"
click at [158, 79] on div "[DATE]" at bounding box center [164, 80] width 42 height 10
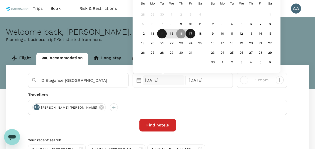
click at [162, 33] on div "14" at bounding box center [162, 34] width 10 height 10
click at [196, 79] on div "[DATE]" at bounding box center [208, 80] width 42 height 10
click at [180, 33] on div "16" at bounding box center [181, 34] width 10 height 10
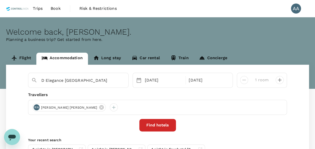
click at [202, 120] on div "Find hotels" at bounding box center [157, 125] width 259 height 13
click at [153, 123] on button "Find hotels" at bounding box center [157, 125] width 37 height 13
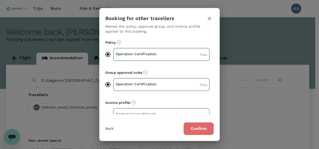
click at [189, 125] on button "Confirm" at bounding box center [199, 128] width 30 height 13
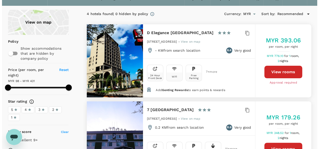
scroll to position [25, 0]
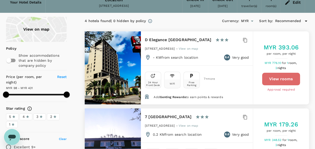
click at [277, 78] on button "View rooms" at bounding box center [281, 79] width 38 height 13
type input "430.79"
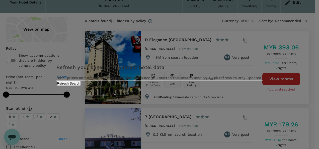
click at [81, 86] on button "Refresh Search" at bounding box center [68, 83] width 24 height 5
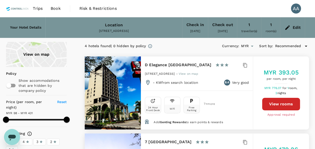
type input "430.79"
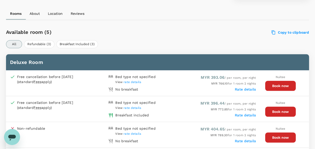
scroll to position [224, 0]
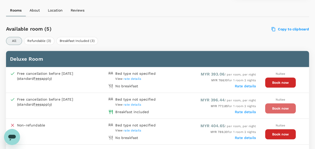
click at [272, 105] on button "Book now" at bounding box center [280, 108] width 31 height 10
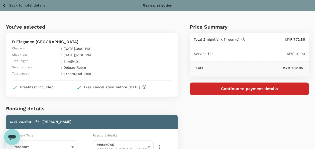
click at [208, 84] on button "Continue to payment details" at bounding box center [249, 89] width 119 height 13
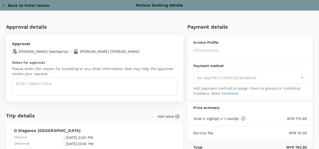
type input "9e254831-a140-43d4-90d9-f4bdc71b84d3"
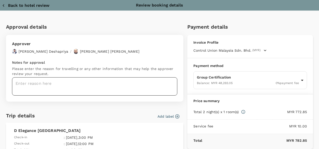
click at [87, 81] on textarea at bounding box center [94, 86] width 165 height 18
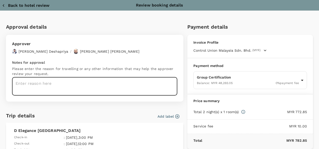
paste textarea "888079"
type textarea "888079"
drag, startPoint x: 66, startPoint y: 84, endPoint x: 0, endPoint y: 78, distance: 66.0
click at [0, 78] on html "Back to hotel details Review selection You've selected D Elegance Grand Bandar …" at bounding box center [159, 135] width 319 height 271
